Goal: Task Accomplishment & Management: Manage account settings

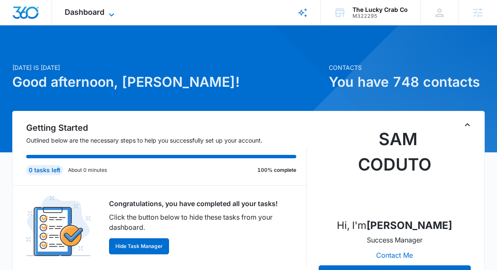
click at [110, 14] on icon at bounding box center [111, 15] width 10 height 10
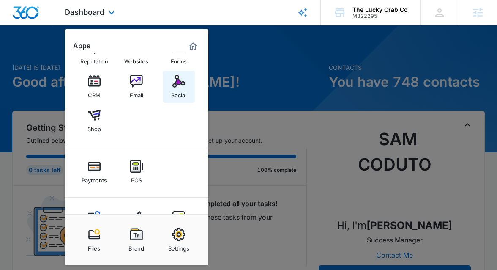
scroll to position [26, 0]
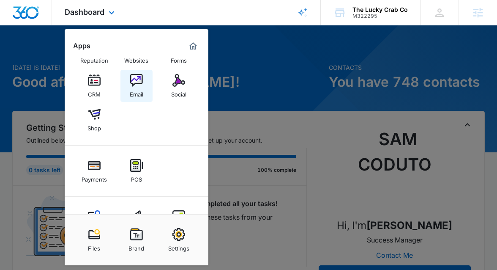
click at [136, 82] on img at bounding box center [136, 80] width 13 height 13
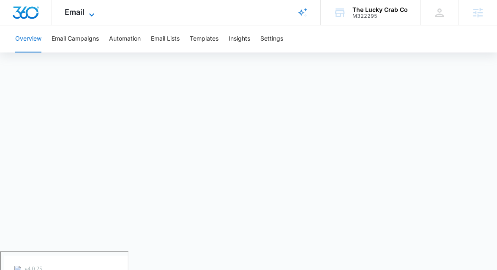
click at [87, 17] on icon at bounding box center [92, 15] width 10 height 10
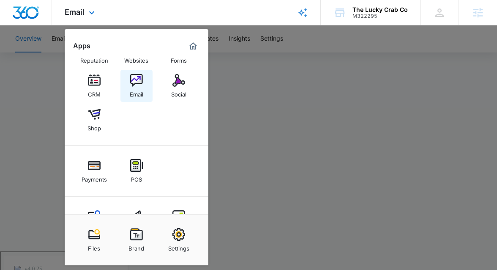
click at [132, 92] on div "Email" at bounding box center [137, 92] width 14 height 11
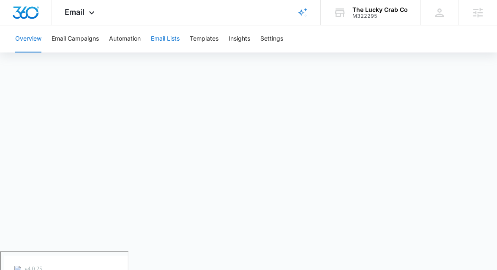
click at [169, 39] on button "Email Lists" at bounding box center [165, 38] width 29 height 27
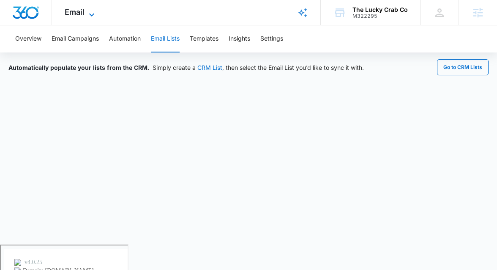
click at [90, 16] on icon at bounding box center [92, 15] width 10 height 10
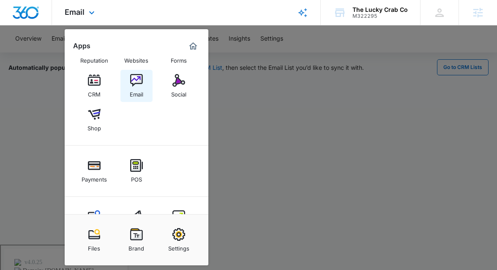
click at [139, 95] on div "Email" at bounding box center [137, 92] width 14 height 11
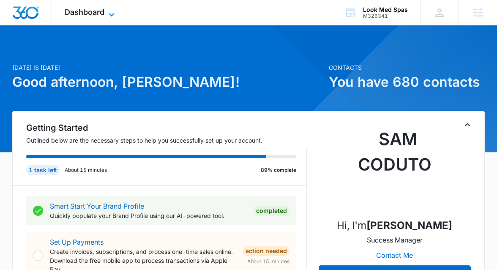
click at [99, 10] on span "Dashboard" at bounding box center [85, 12] width 40 height 9
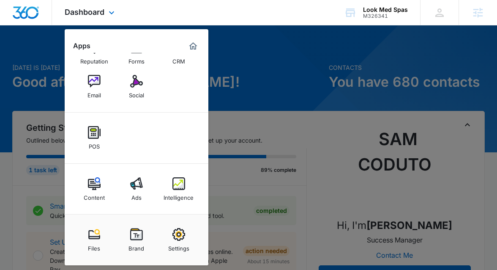
scroll to position [24, 0]
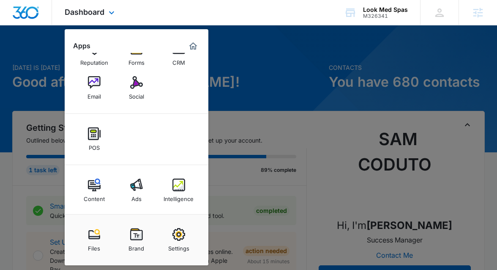
click at [179, 190] on img at bounding box center [178, 184] width 13 height 13
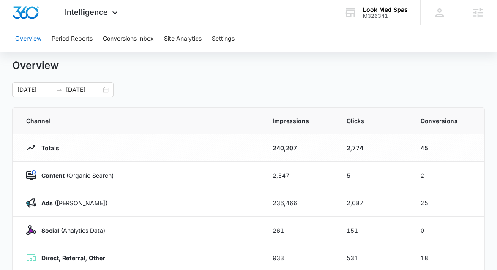
scroll to position [27, 0]
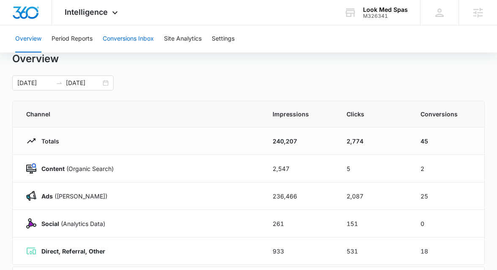
click at [143, 36] on button "Conversions Inbox" at bounding box center [128, 38] width 51 height 27
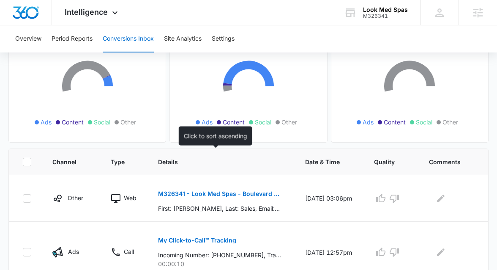
scroll to position [143, 0]
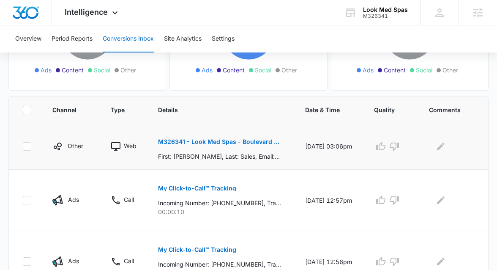
click at [193, 139] on p "M326341 - Look Med Spas - Boulevard - New Appointment" at bounding box center [219, 142] width 123 height 6
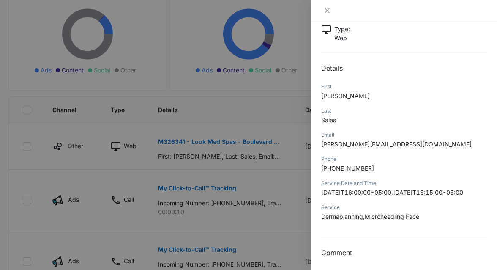
scroll to position [78, 0]
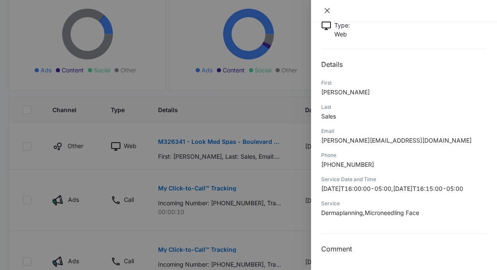
click at [328, 10] on icon "close" at bounding box center [327, 10] width 7 height 7
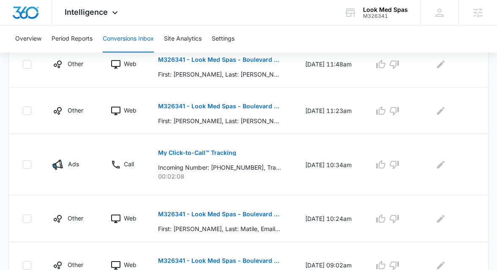
scroll to position [531, 0]
